Goal: Task Accomplishment & Management: Use online tool/utility

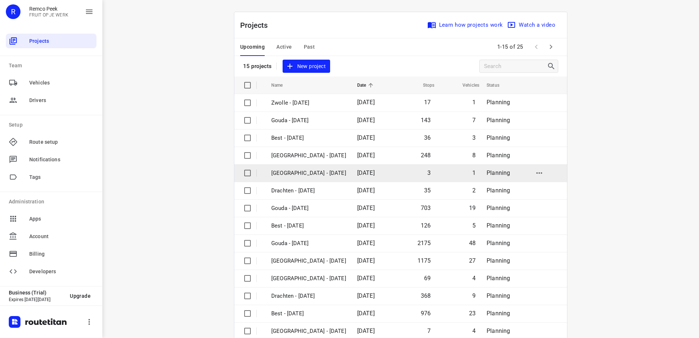
scroll to position [32, 0]
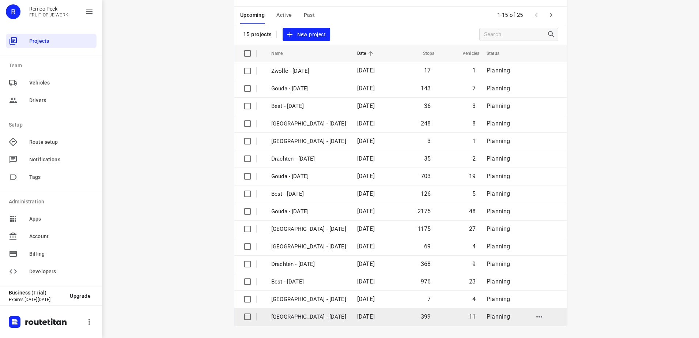
click at [331, 322] on td "[GEOGRAPHIC_DATA] - [DATE]" at bounding box center [307, 317] width 87 height 18
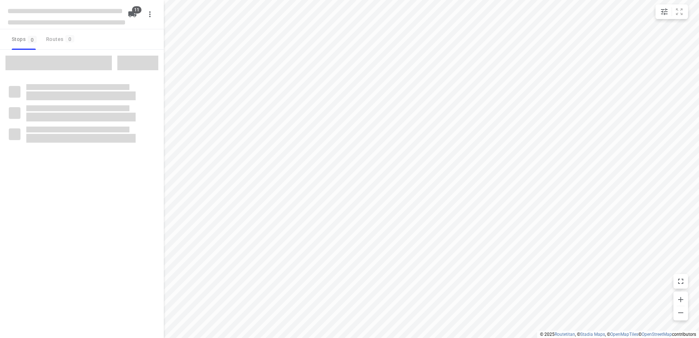
checkbox input "true"
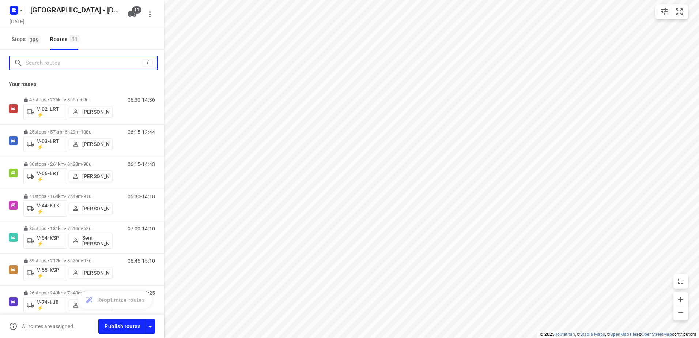
click at [72, 65] on input "Search routes" at bounding box center [84, 62] width 117 height 11
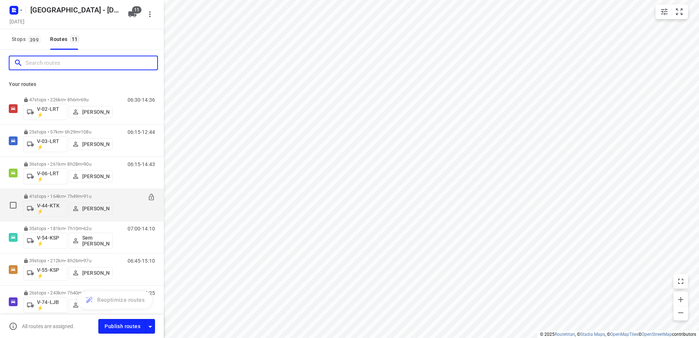
scroll to position [37, 0]
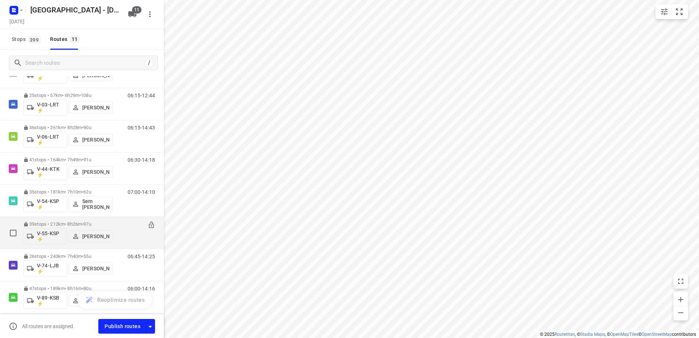
click at [63, 224] on p "39 stops • 212km • 8h26m • 97u" at bounding box center [67, 223] width 89 height 5
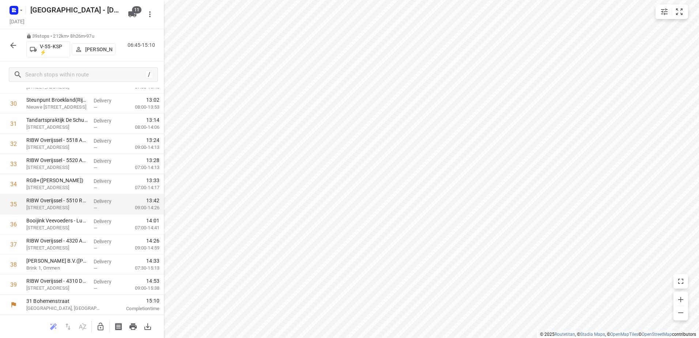
scroll to position [614, 0]
click at [15, 45] on icon "button" at bounding box center [13, 45] width 6 height 6
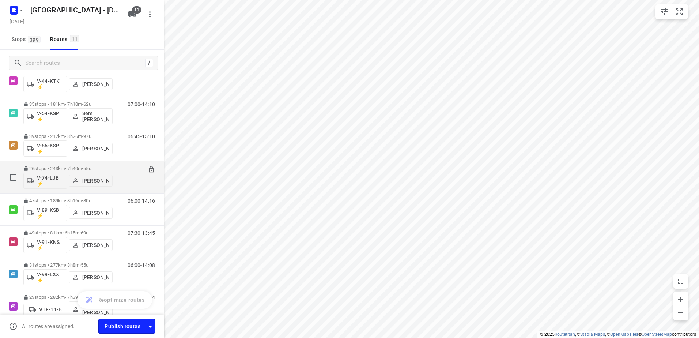
scroll to position [161, 0]
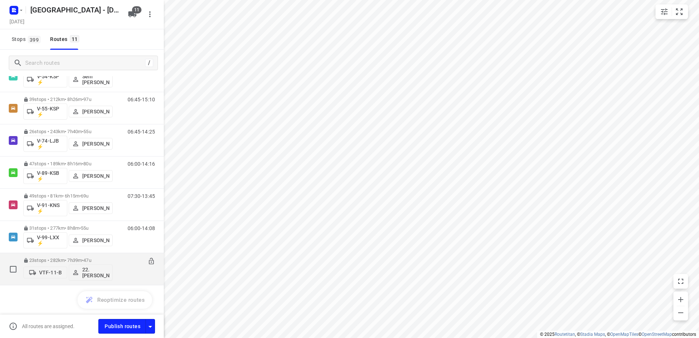
click at [58, 256] on div "23 stops • 282km • 7h39m • 47u VTF-11-B 22. [PERSON_NAME]" at bounding box center [67, 269] width 89 height 30
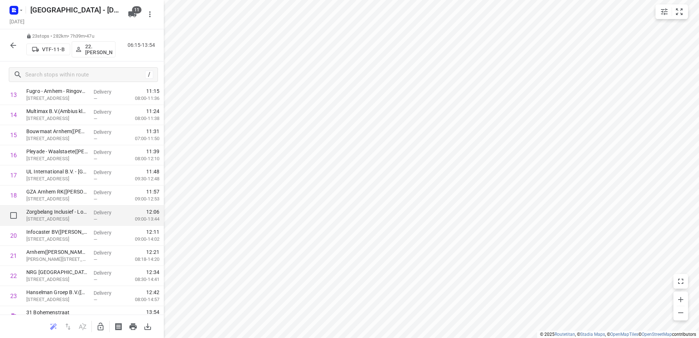
scroll to position [292, 0]
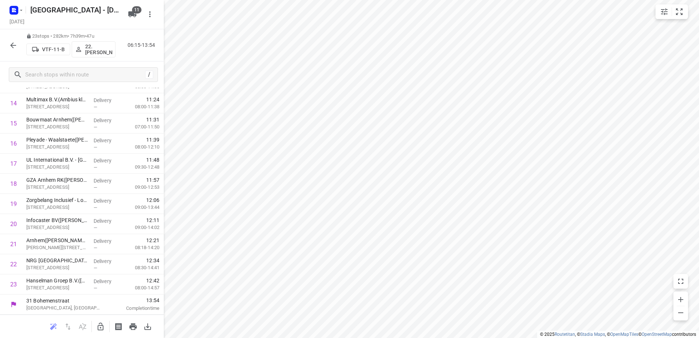
click at [10, 42] on icon "button" at bounding box center [13, 45] width 9 height 9
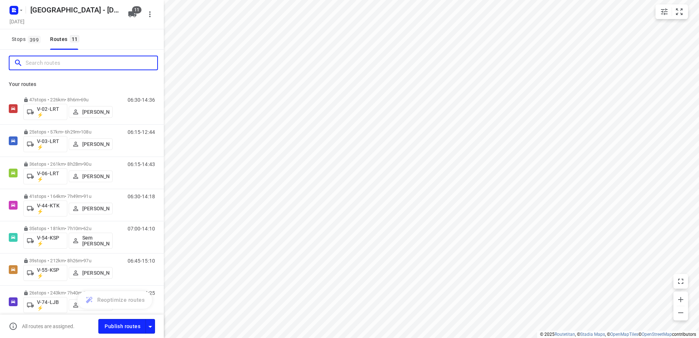
click at [66, 67] on input "Search routes" at bounding box center [92, 62] width 132 height 11
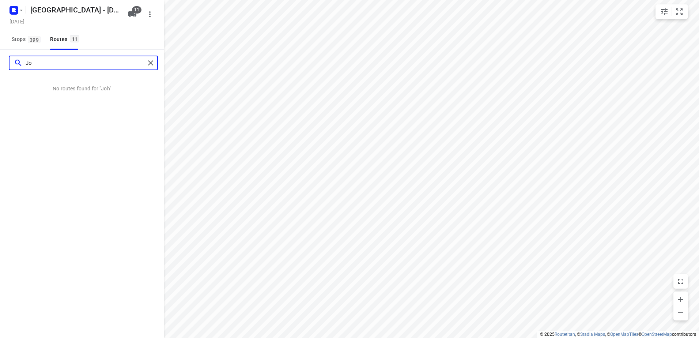
type input "J"
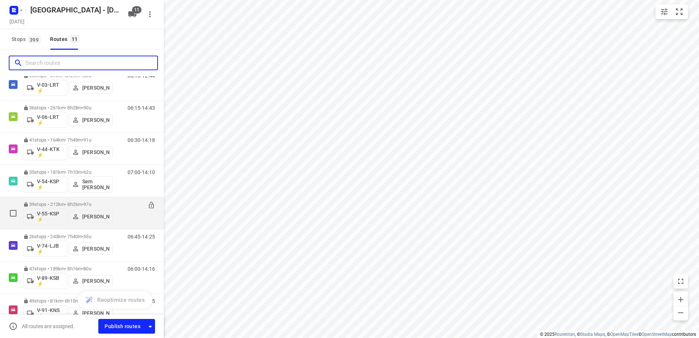
scroll to position [73, 0]
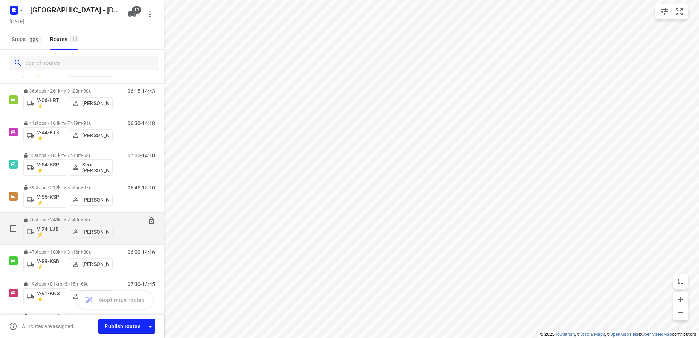
click at [119, 217] on div "06:45-14:25" at bounding box center [136, 230] width 37 height 27
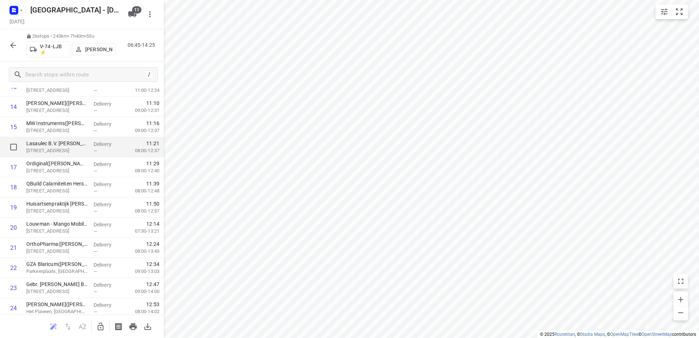
scroll to position [353, 0]
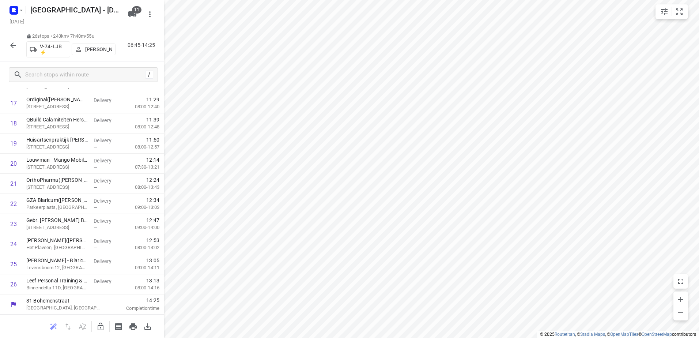
click at [12, 43] on icon "button" at bounding box center [13, 45] width 6 height 6
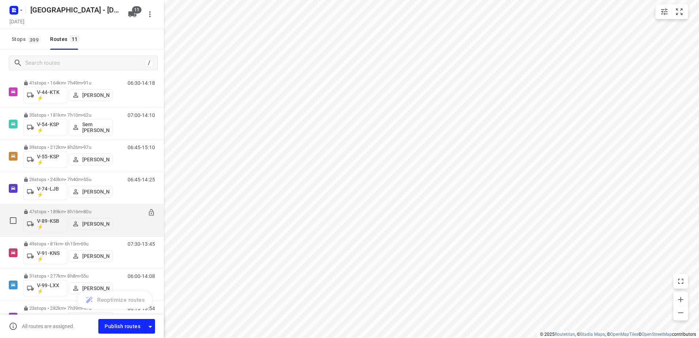
scroll to position [161, 0]
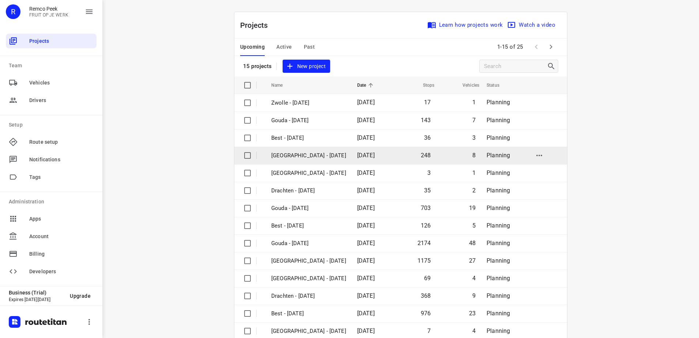
click at [285, 157] on p "[GEOGRAPHIC_DATA] - [DATE]" at bounding box center [308, 155] width 75 height 8
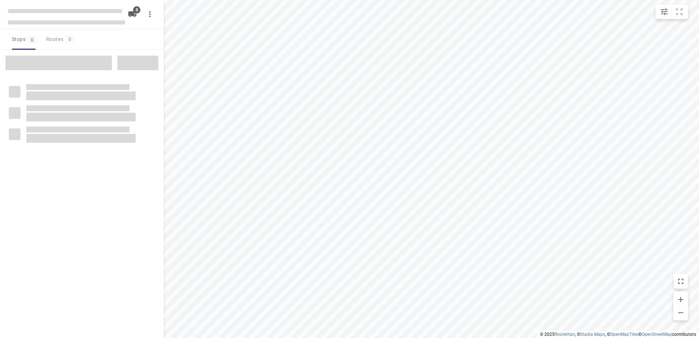
checkbox input "true"
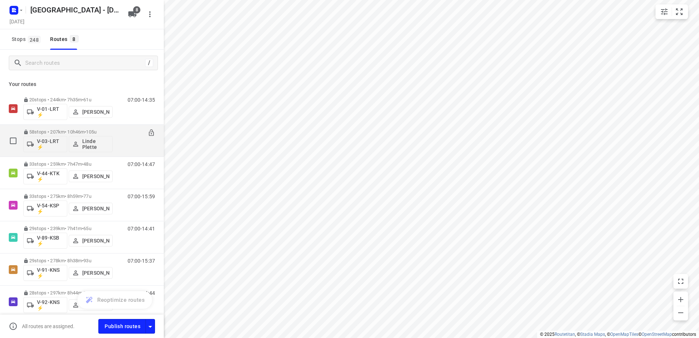
click at [62, 133] on p "58 stops • 207km • 10h46m • 105u" at bounding box center [67, 131] width 89 height 5
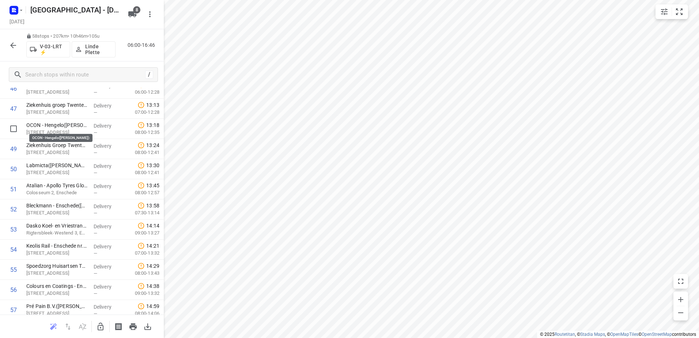
scroll to position [996, 0]
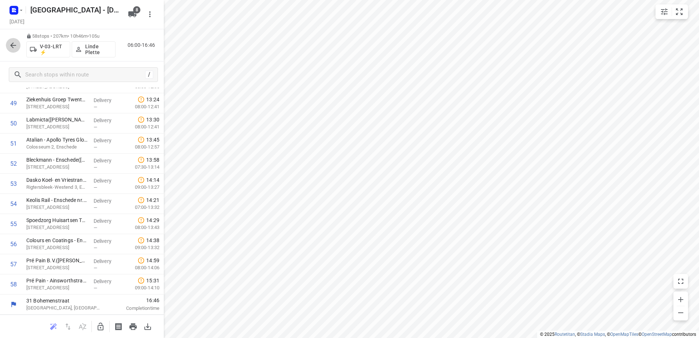
click at [16, 44] on icon "button" at bounding box center [13, 45] width 9 height 9
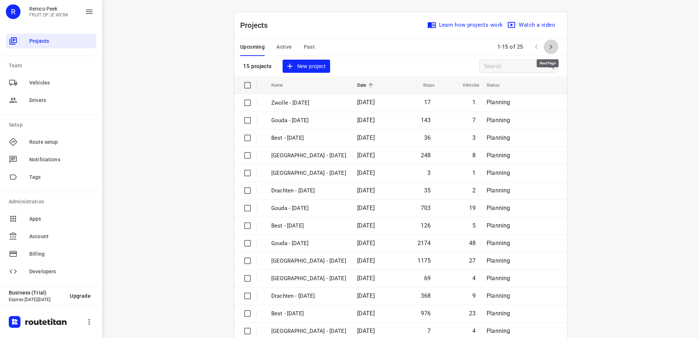
click at [543, 43] on button "button" at bounding box center [550, 46] width 15 height 15
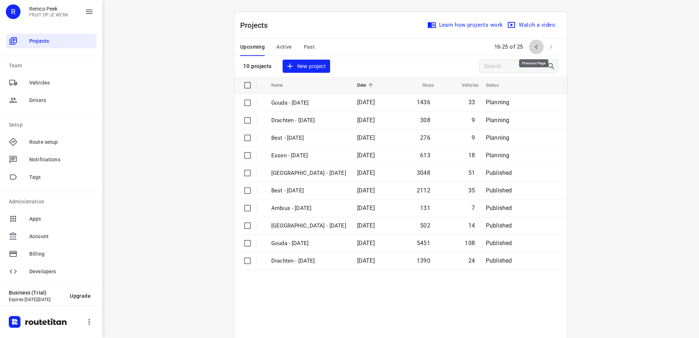
click at [538, 42] on icon "button" at bounding box center [536, 46] width 9 height 9
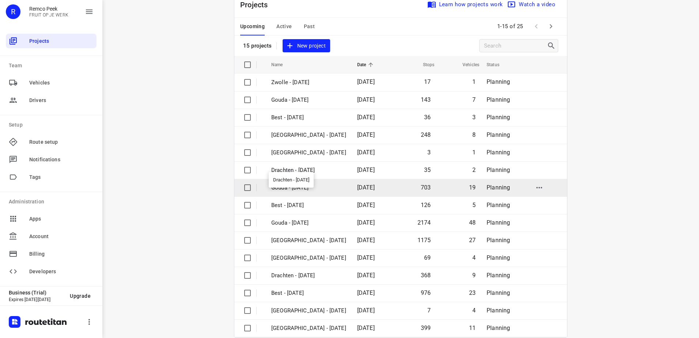
scroll to position [32, 0]
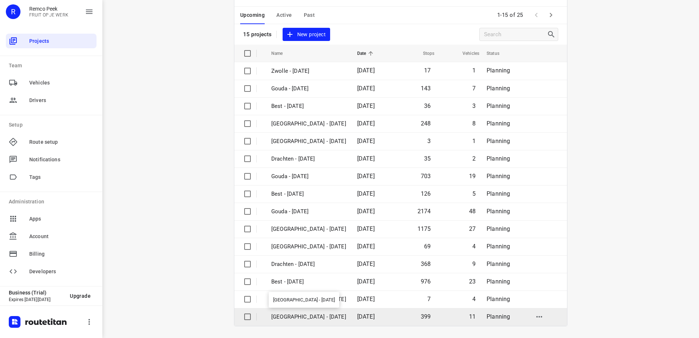
click at [320, 317] on p "[GEOGRAPHIC_DATA] - [DATE]" at bounding box center [308, 316] width 75 height 8
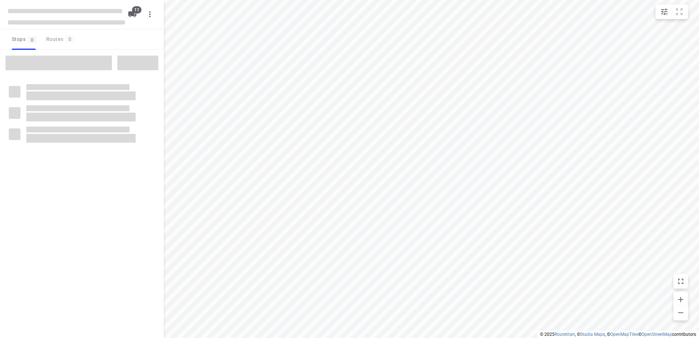
checkbox input "true"
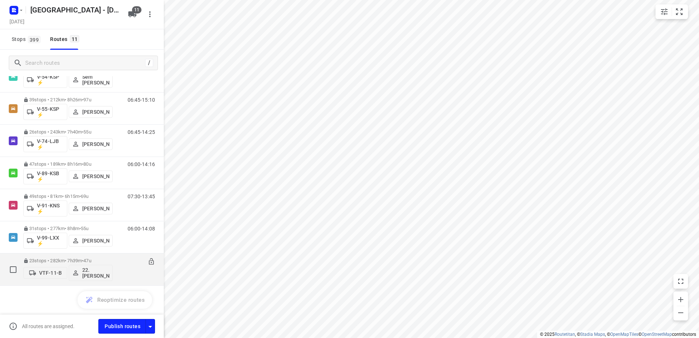
scroll to position [161, 0]
click at [66, 256] on div "23 stops • 282km • 7h39m • 47u VTF-11-B 22. [PERSON_NAME]" at bounding box center [67, 269] width 89 height 30
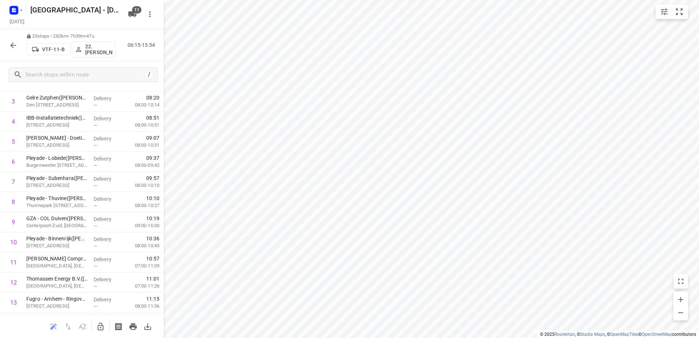
scroll to position [0, 0]
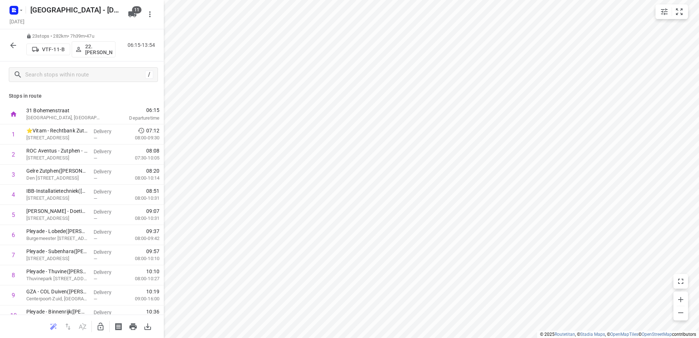
click at [15, 42] on icon "button" at bounding box center [13, 45] width 9 height 9
